Goal: Navigation & Orientation: Find specific page/section

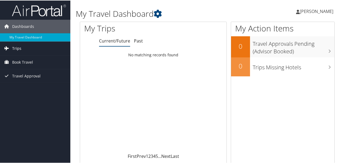
click at [17, 47] on span "Trips" at bounding box center [16, 48] width 9 height 14
click at [22, 86] on span "Book Travel" at bounding box center [22, 86] width 21 height 14
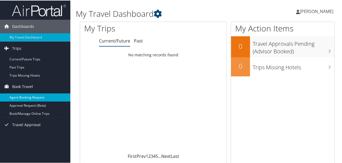
click at [22, 96] on link "Agent Booking Request" at bounding box center [35, 97] width 70 height 8
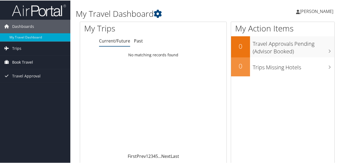
click at [19, 63] on span "Book Travel" at bounding box center [22, 62] width 21 height 14
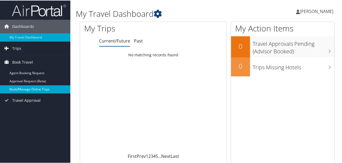
click at [22, 89] on link "Book/Manage Online Trips" at bounding box center [35, 89] width 70 height 8
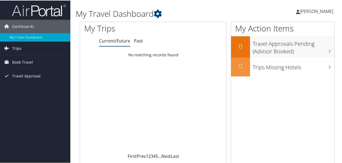
click at [14, 44] on span "Trips" at bounding box center [16, 48] width 9 height 14
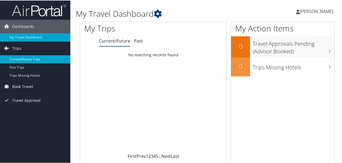
click at [18, 57] on link "Current/Future Trips" at bounding box center [35, 59] width 70 height 8
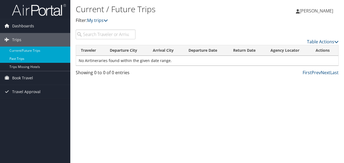
click at [16, 58] on link "Past Trips" at bounding box center [35, 59] width 70 height 8
